Goal: Task Accomplishment & Management: Use online tool/utility

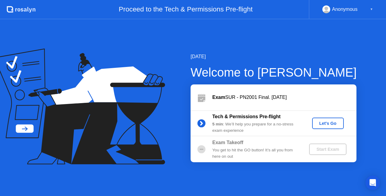
click at [325, 121] on div "Let's Go" at bounding box center [328, 123] width 27 height 5
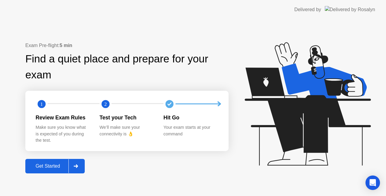
click at [79, 164] on div at bounding box center [75, 166] width 14 height 14
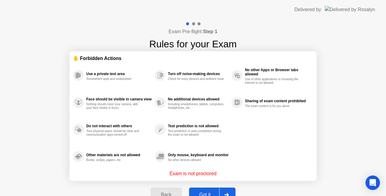
click at [208, 191] on button "Got it" at bounding box center [212, 195] width 46 height 14
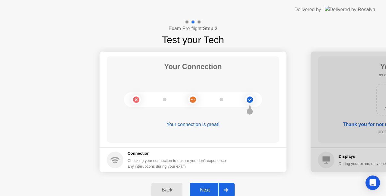
click at [208, 191] on div "Next" at bounding box center [205, 189] width 27 height 5
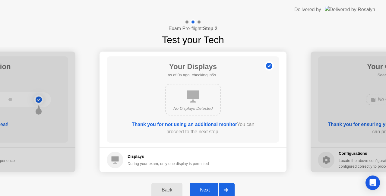
click at [208, 191] on div "Next" at bounding box center [205, 189] width 27 height 5
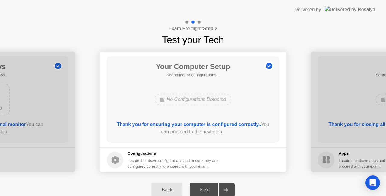
click at [208, 191] on div "Next" at bounding box center [205, 189] width 27 height 5
click at [228, 185] on div at bounding box center [225, 190] width 14 height 14
click at [230, 187] on div at bounding box center [225, 190] width 14 height 14
click at [166, 188] on div "Back" at bounding box center [166, 189] width 27 height 5
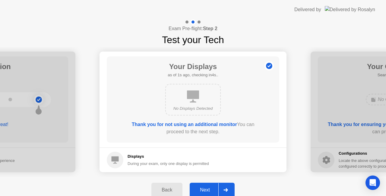
click at [202, 188] on div "Next" at bounding box center [205, 189] width 27 height 5
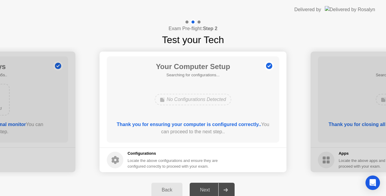
click at [223, 188] on div at bounding box center [225, 190] width 14 height 14
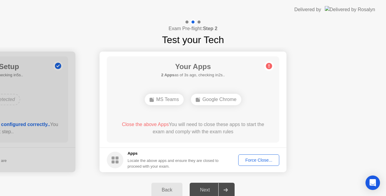
click at [265, 161] on div "Force Close..." at bounding box center [258, 160] width 37 height 5
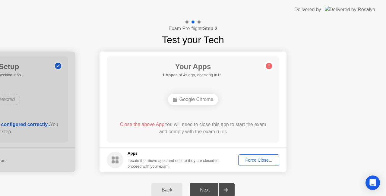
click at [260, 156] on button "Force Close..." at bounding box center [258, 159] width 41 height 11
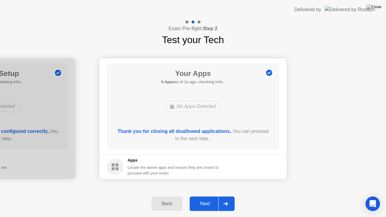
click at [221, 196] on div at bounding box center [225, 204] width 14 height 14
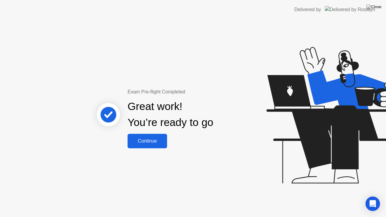
click at [148, 141] on div "Continue" at bounding box center [147, 140] width 36 height 5
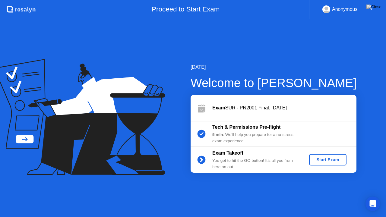
click at [331, 162] on div "Start Exam" at bounding box center [328, 159] width 32 height 5
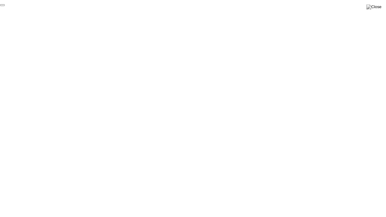
click div "End Proctoring Session"
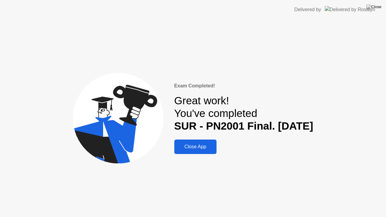
click at [176, 144] on div "Close App" at bounding box center [195, 146] width 39 height 5
